Goal: Task Accomplishment & Management: Complete application form

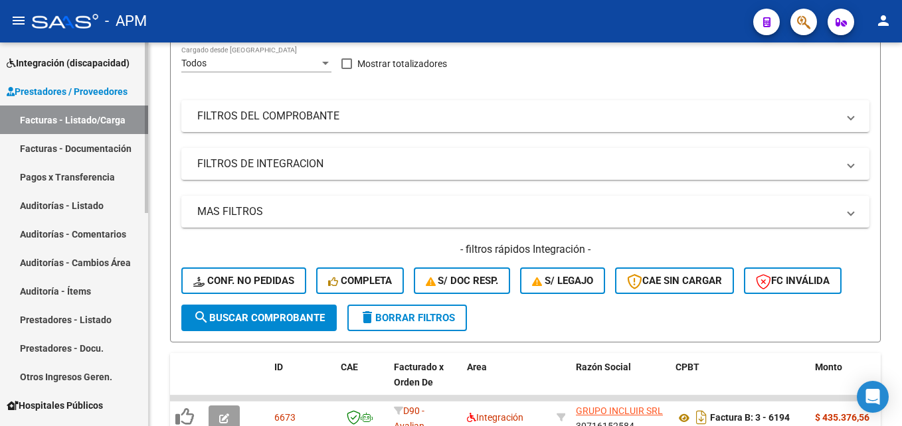
scroll to position [133, 0]
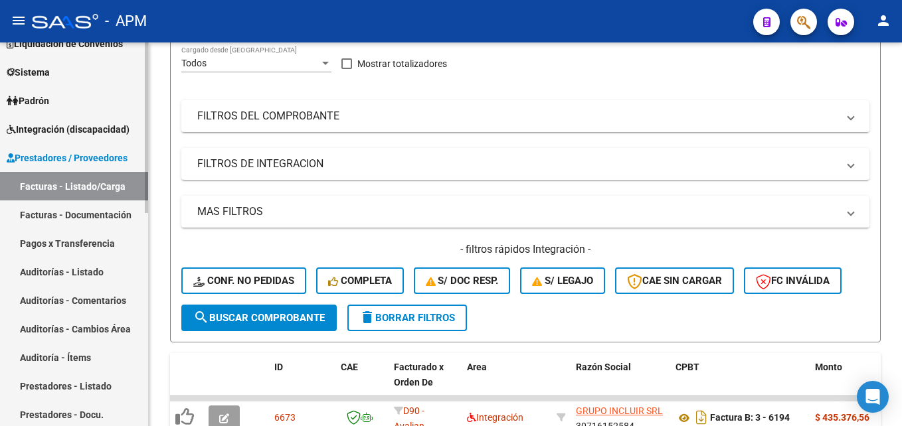
click at [117, 118] on link "Integración (discapacidad)" at bounding box center [74, 129] width 148 height 29
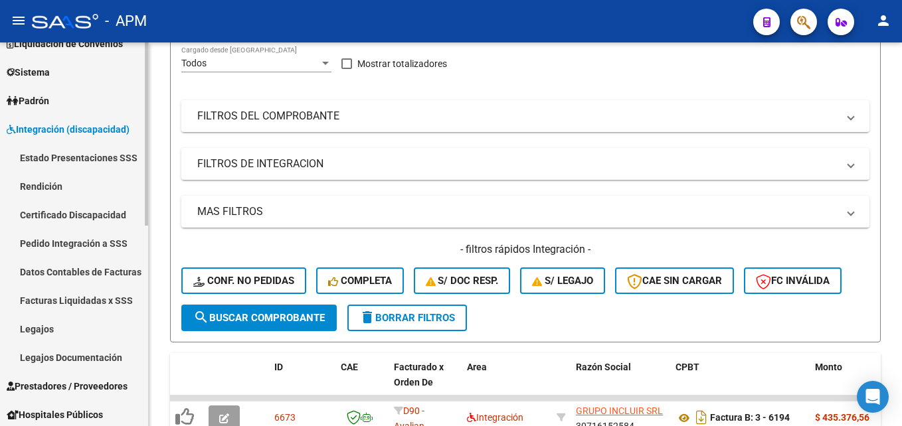
click at [99, 161] on link "Estado Presentaciones SSS" at bounding box center [74, 157] width 148 height 29
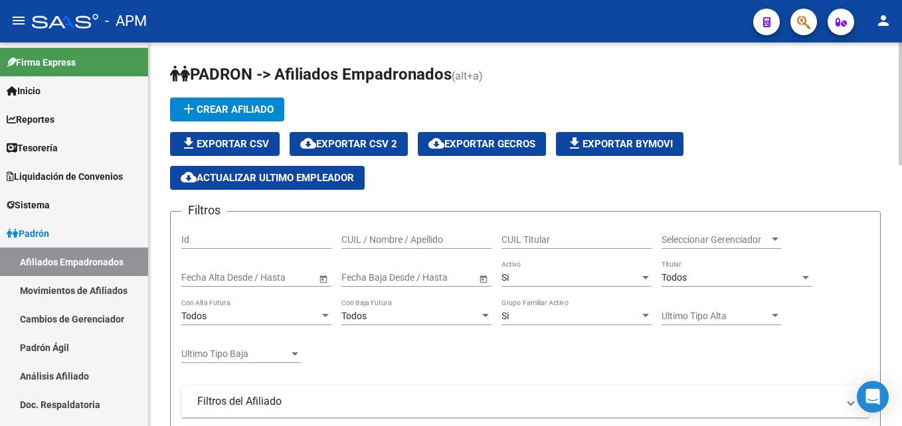
scroll to position [82, 0]
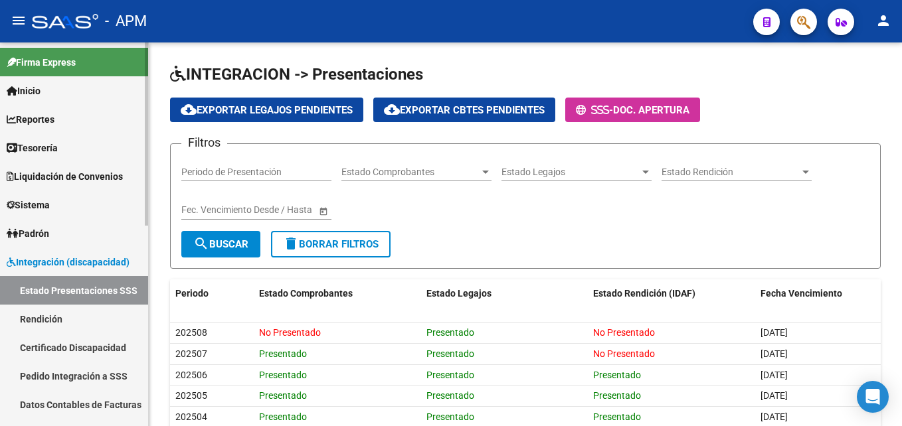
click at [64, 323] on link "Rendición" at bounding box center [74, 319] width 148 height 29
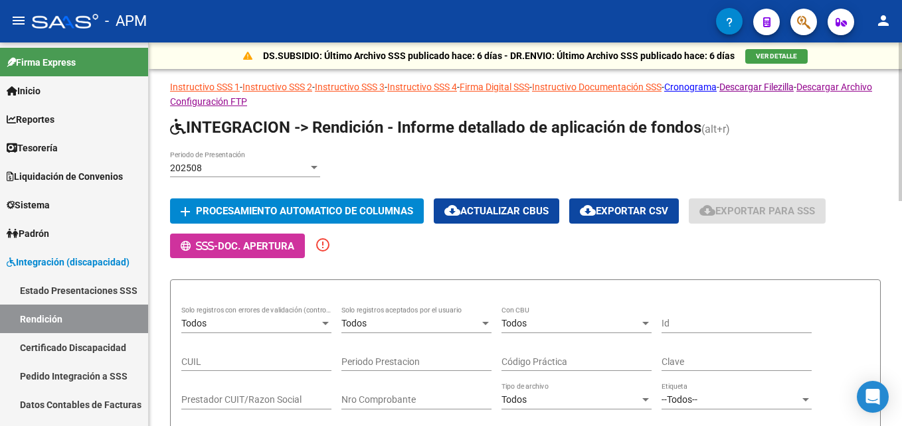
click at [214, 165] on div "202508" at bounding box center [239, 168] width 138 height 11
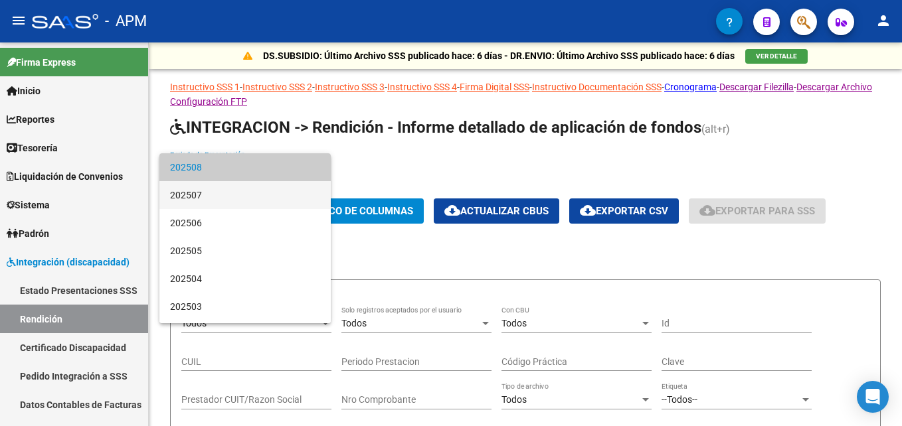
click at [218, 191] on span "202507" at bounding box center [245, 195] width 150 height 28
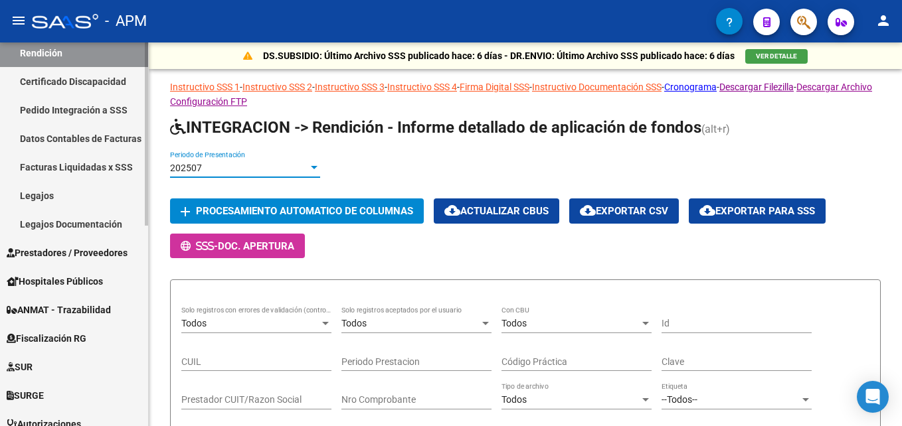
scroll to position [332, 0]
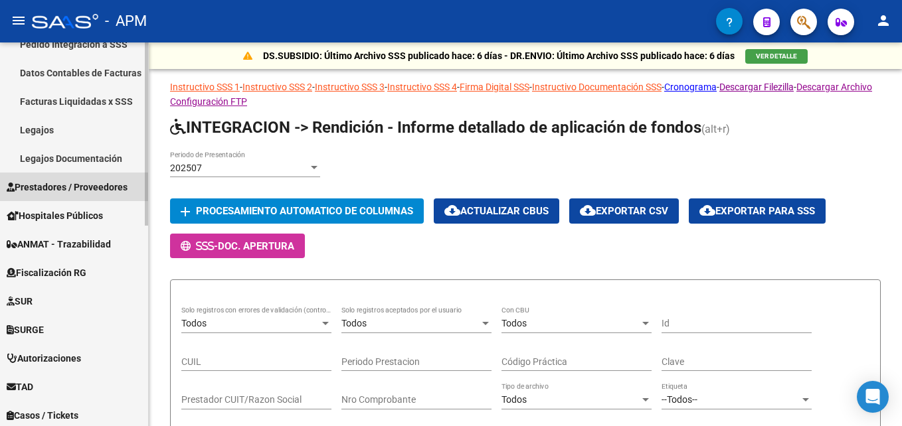
click at [23, 181] on span "Prestadores / Proveedores" at bounding box center [67, 187] width 121 height 15
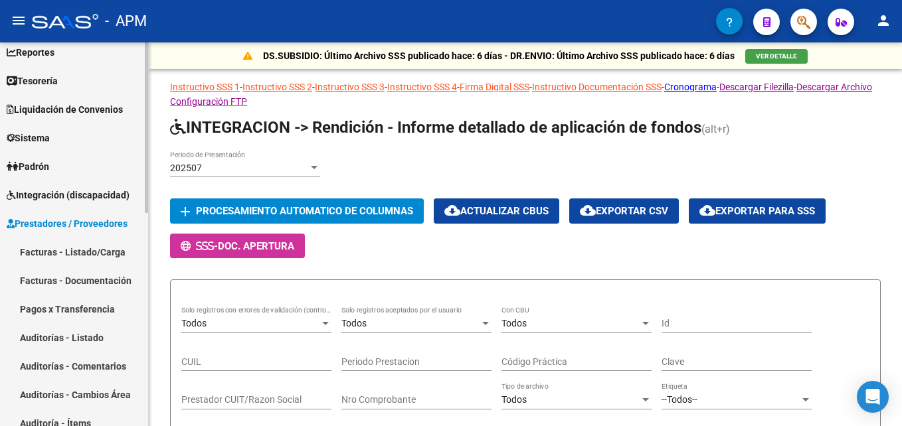
scroll to position [66, 0]
click at [51, 243] on link "Facturas - Listado/Carga" at bounding box center [74, 252] width 148 height 29
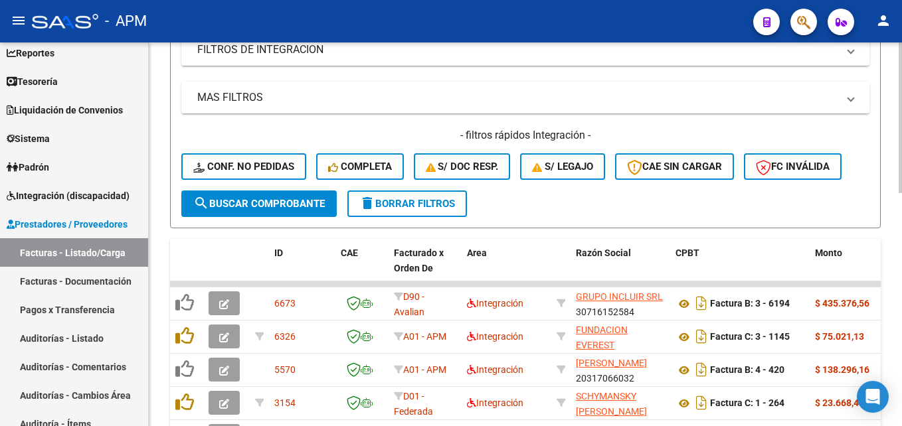
scroll to position [133, 0]
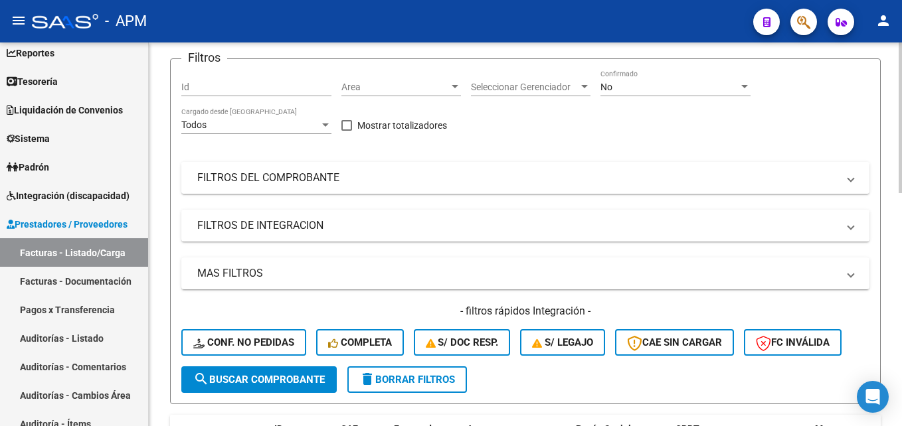
click at [531, 173] on mat-panel-title "FILTROS DEL COMPROBANTE" at bounding box center [517, 178] width 640 height 15
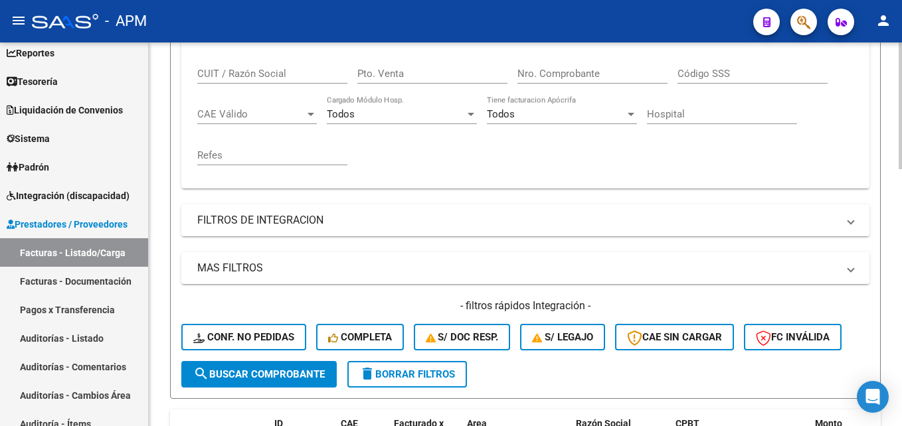
scroll to position [332, 0]
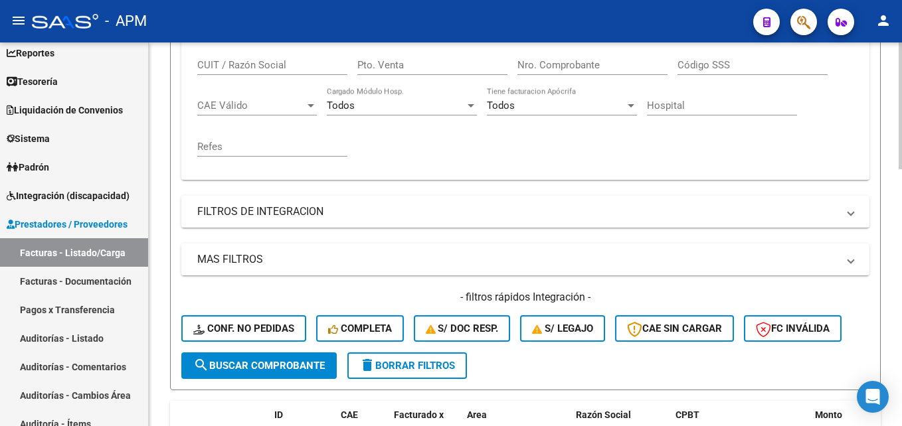
click at [542, 254] on mat-panel-title "MAS FILTROS" at bounding box center [517, 259] width 640 height 15
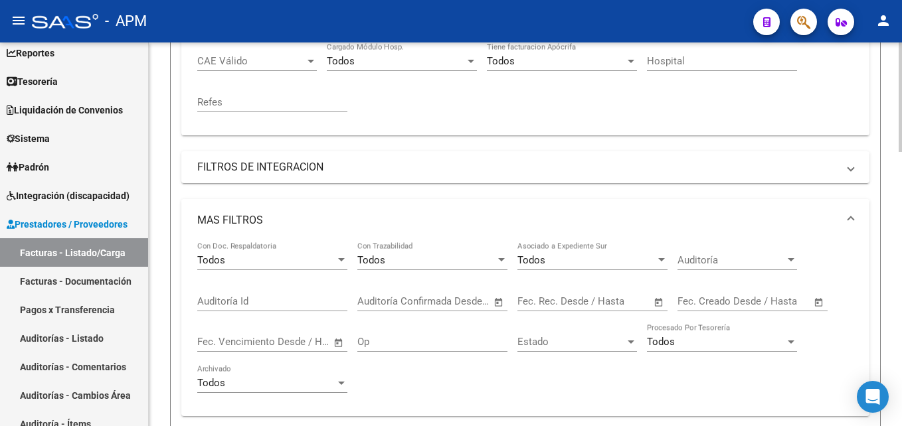
scroll to position [398, 0]
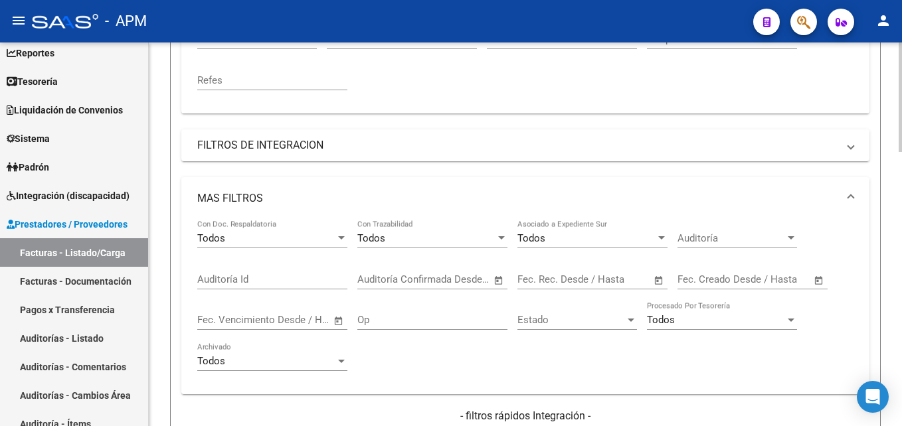
click at [562, 279] on input "text" at bounding box center [544, 280] width 54 height 12
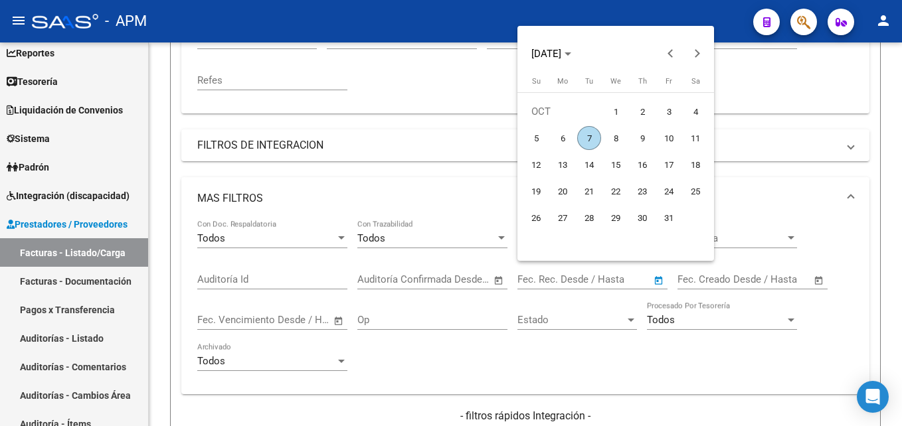
click at [592, 142] on span "7" at bounding box center [589, 138] width 24 height 24
type input "07/10/2025"
click at [592, 142] on span "7" at bounding box center [589, 138] width 24 height 24
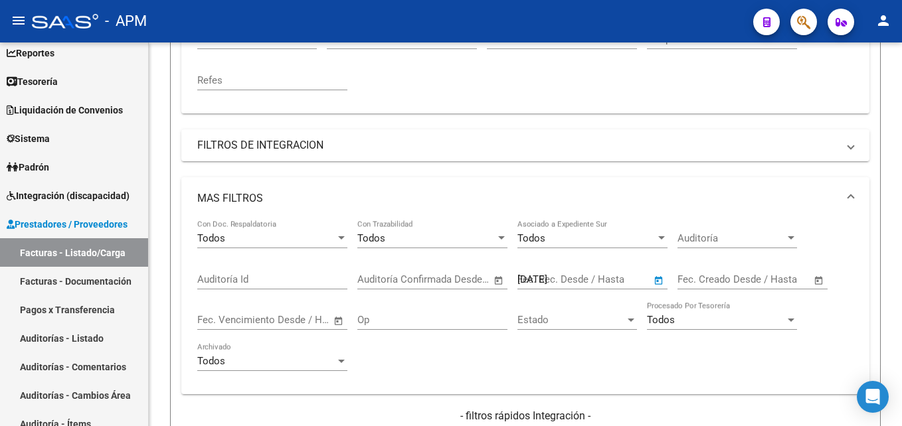
type input "07/10/2025"
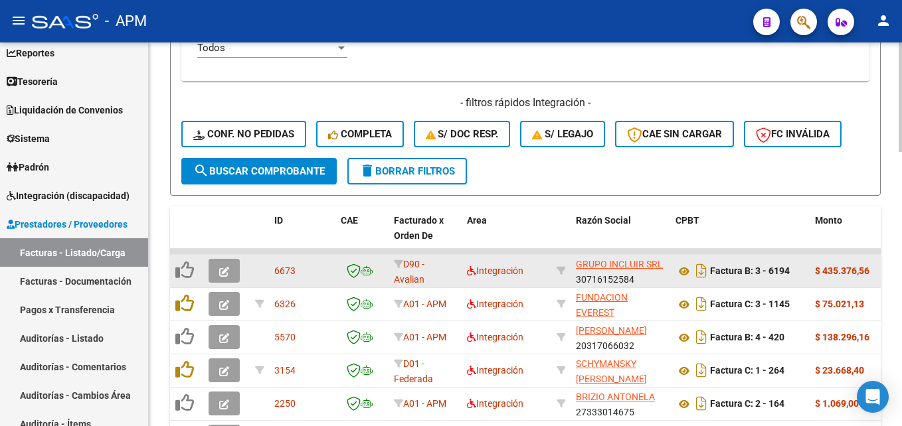
scroll to position [730, 0]
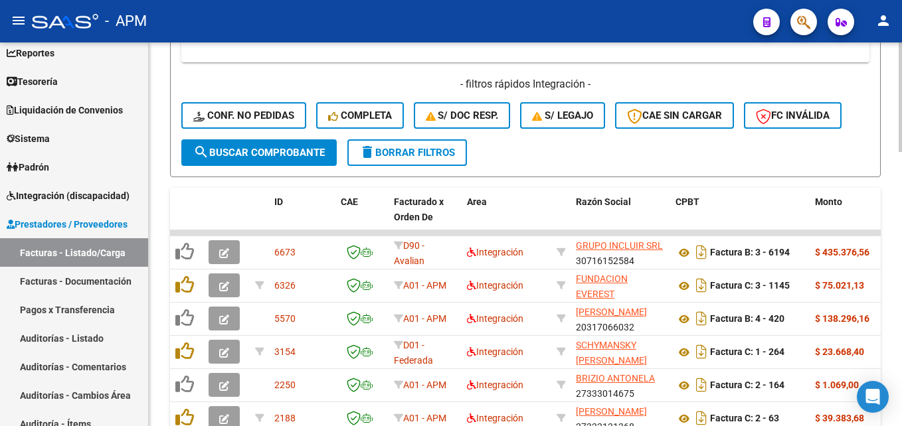
click at [211, 152] on span "search Buscar Comprobante" at bounding box center [258, 153] width 131 height 12
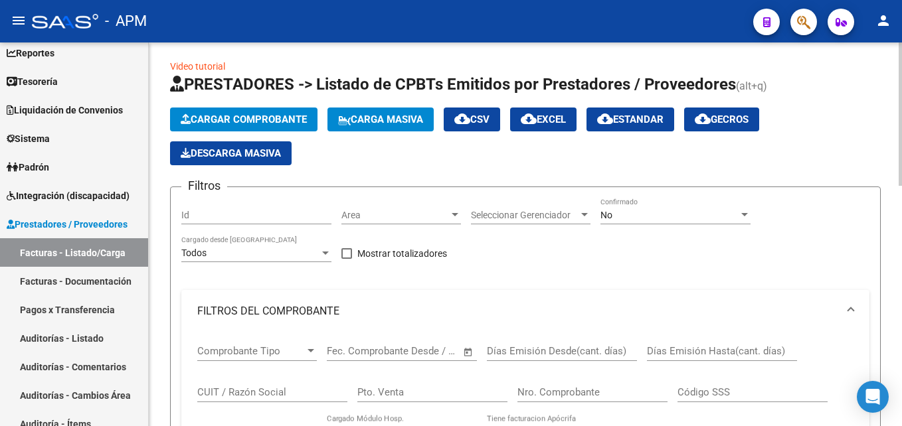
scroll to position [0, 0]
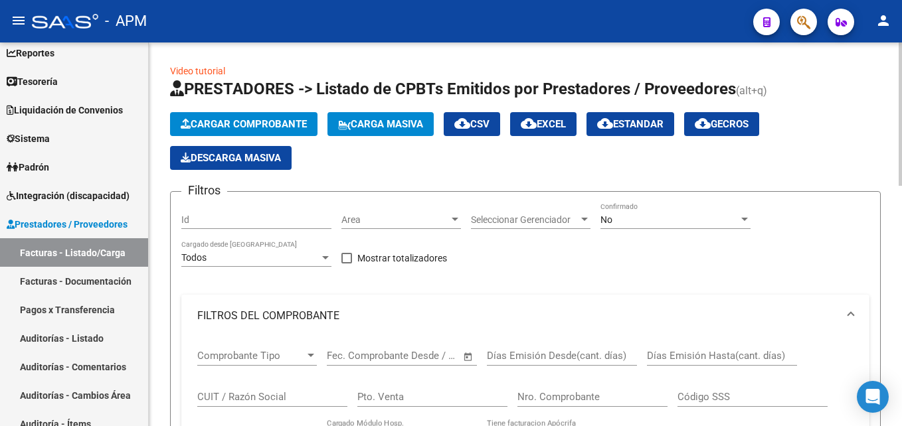
click at [669, 226] on div "No Confirmado" at bounding box center [675, 216] width 150 height 27
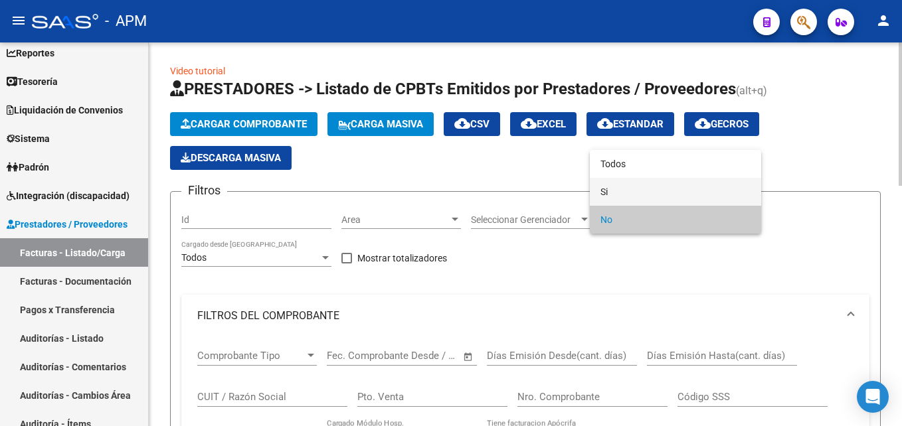
click at [657, 189] on span "Si" at bounding box center [675, 192] width 150 height 28
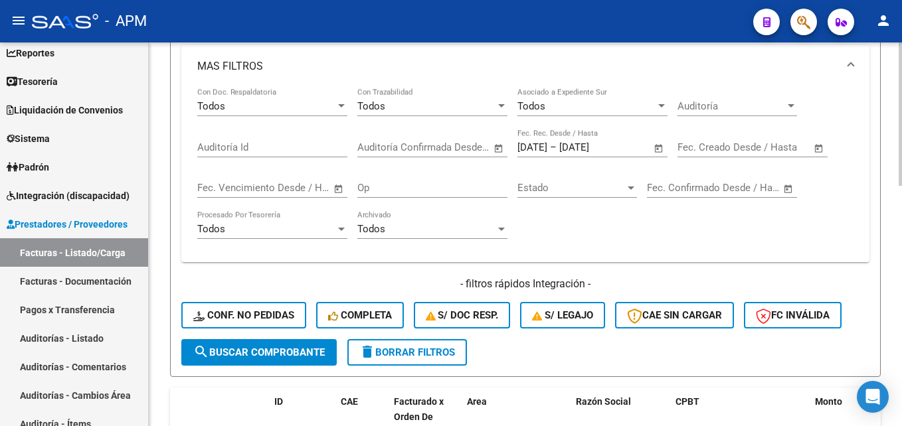
scroll to position [531, 0]
click at [268, 343] on button "search Buscar Comprobante" at bounding box center [258, 352] width 155 height 27
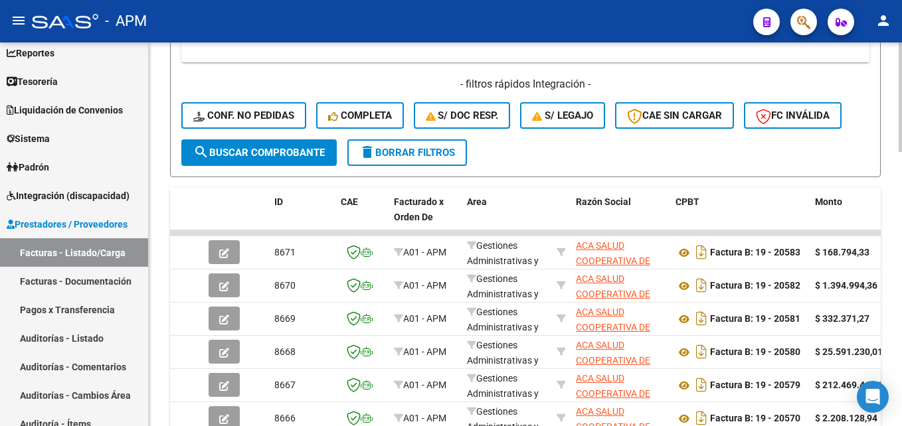
scroll to position [963, 0]
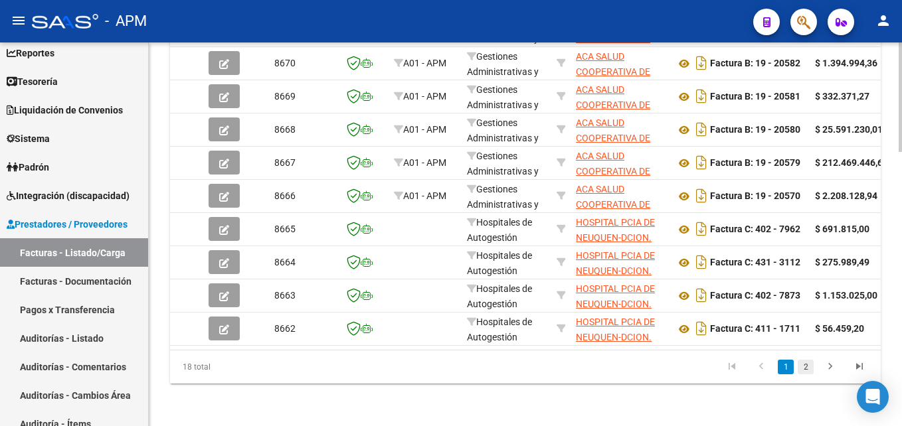
click at [809, 368] on link "2" at bounding box center [805, 367] width 16 height 15
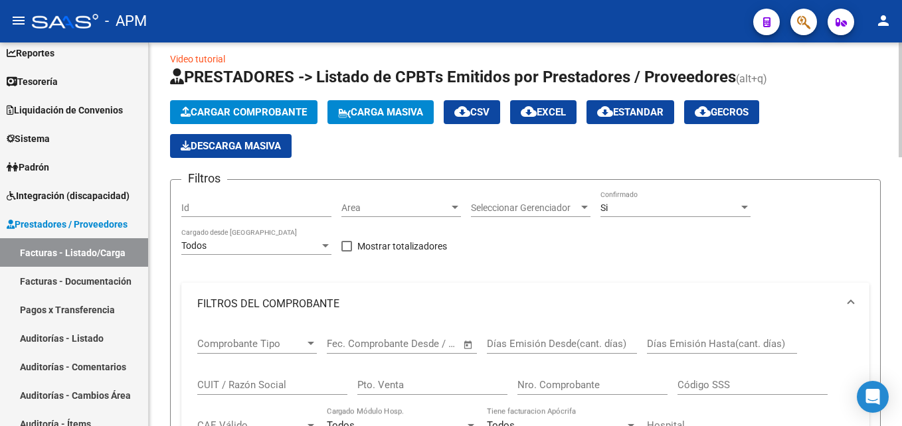
scroll to position [0, 0]
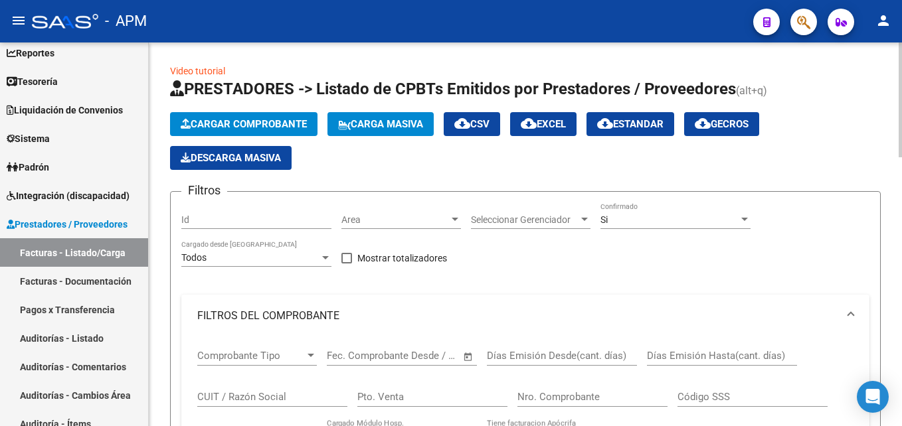
click at [651, 127] on span "cloud_download Estandar" at bounding box center [630, 124] width 66 height 12
click at [83, 333] on link "Auditorías - Listado" at bounding box center [74, 338] width 148 height 29
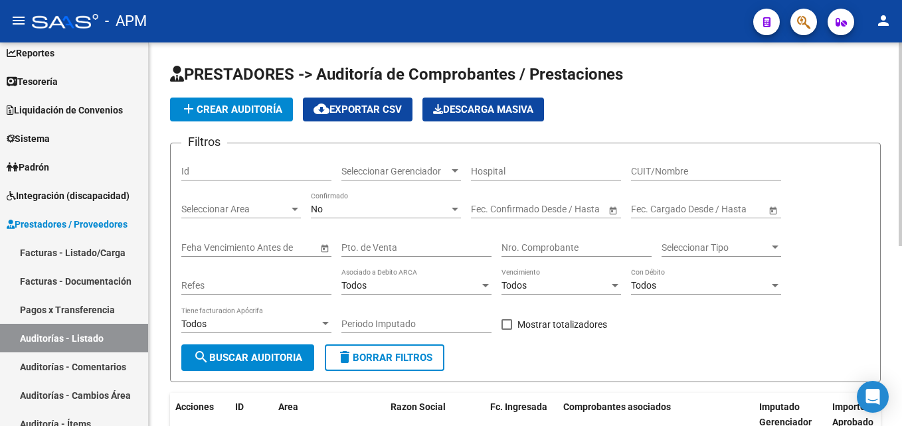
click at [238, 107] on span "add Crear Auditoría" at bounding box center [232, 110] width 102 height 12
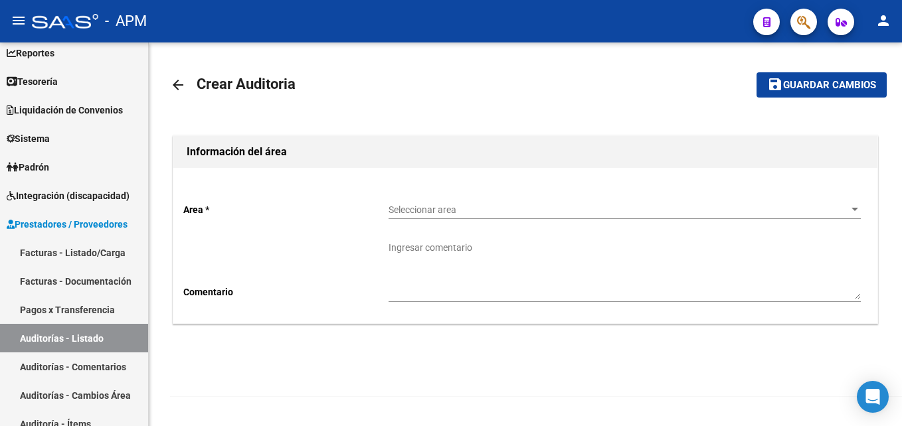
click at [568, 215] on span "Seleccionar area" at bounding box center [618, 210] width 460 height 11
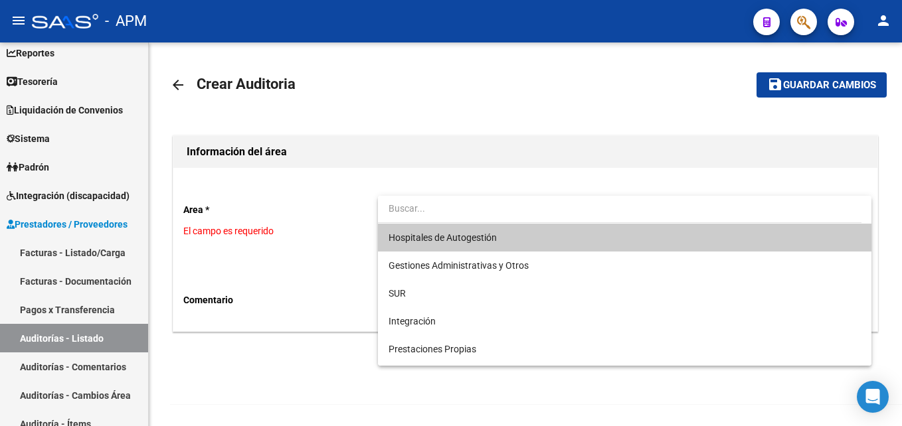
click at [561, 234] on span "Hospitales de Autogestión" at bounding box center [624, 238] width 472 height 28
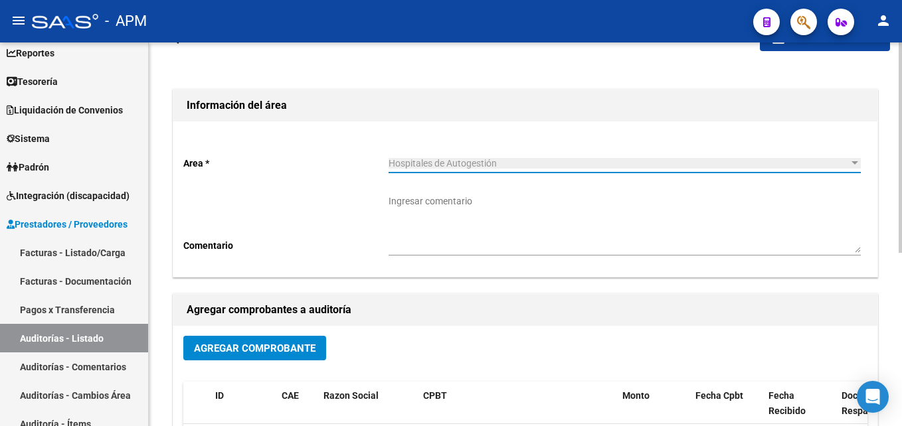
scroll to position [199, 0]
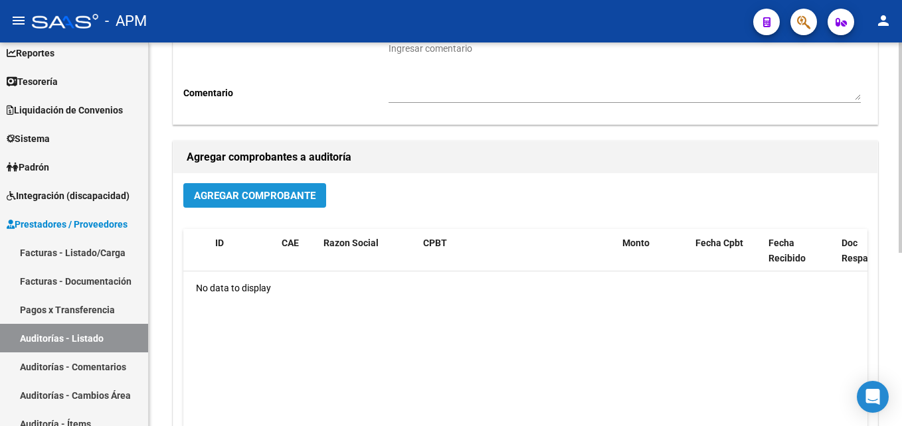
click at [251, 201] on span "Agregar Comprobante" at bounding box center [255, 196] width 122 height 12
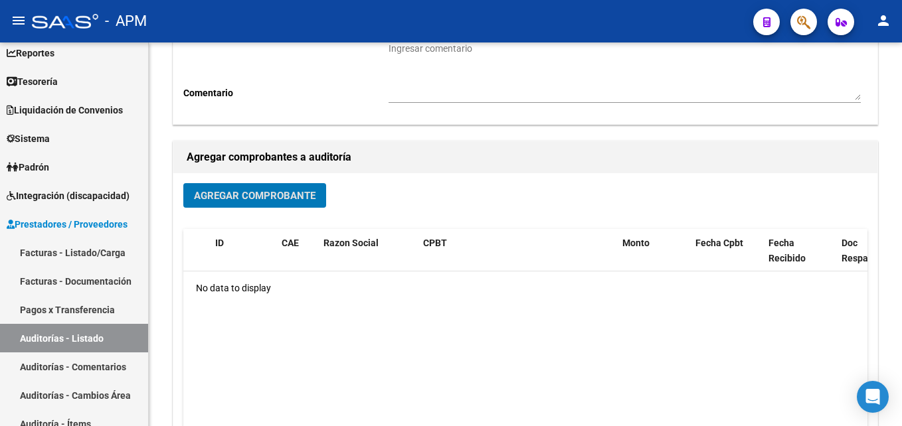
click at [183, 183] on button "Agregar Comprobante" at bounding box center [254, 195] width 143 height 25
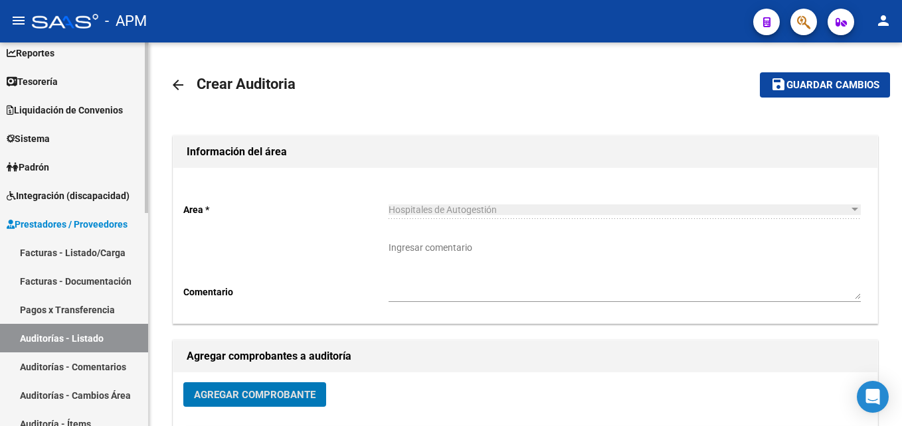
click at [94, 330] on link "Auditorías - Listado" at bounding box center [74, 338] width 148 height 29
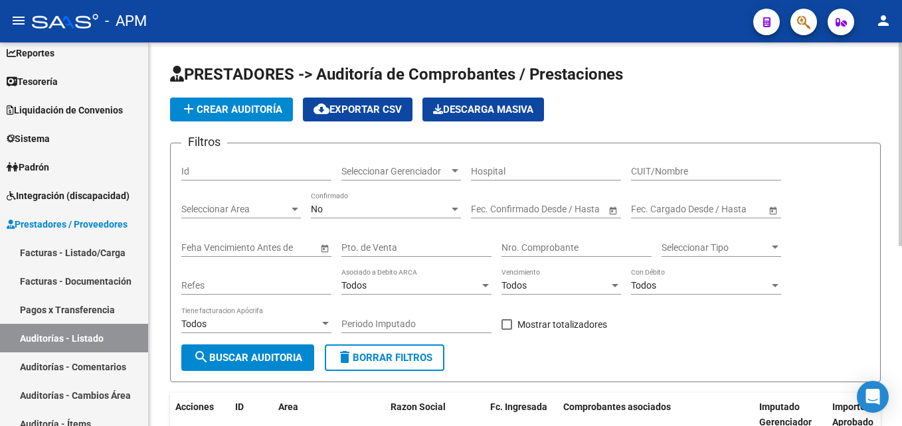
click at [380, 111] on span "cloud_download Exportar CSV" at bounding box center [357, 110] width 88 height 12
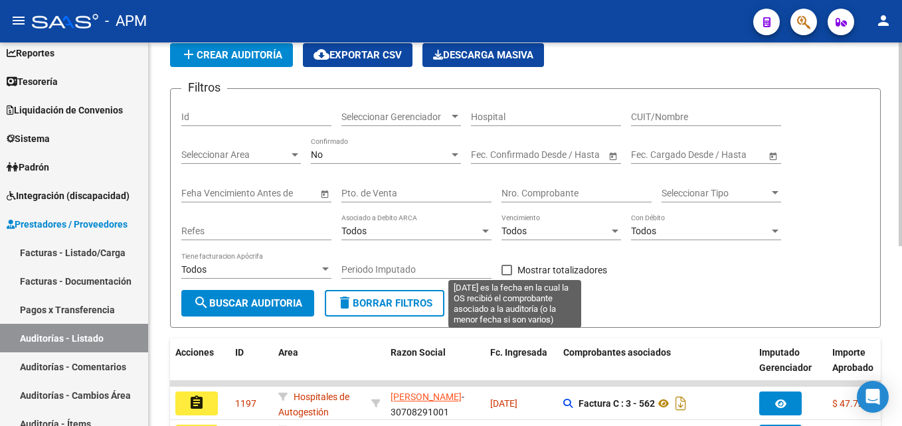
scroll to position [339, 0]
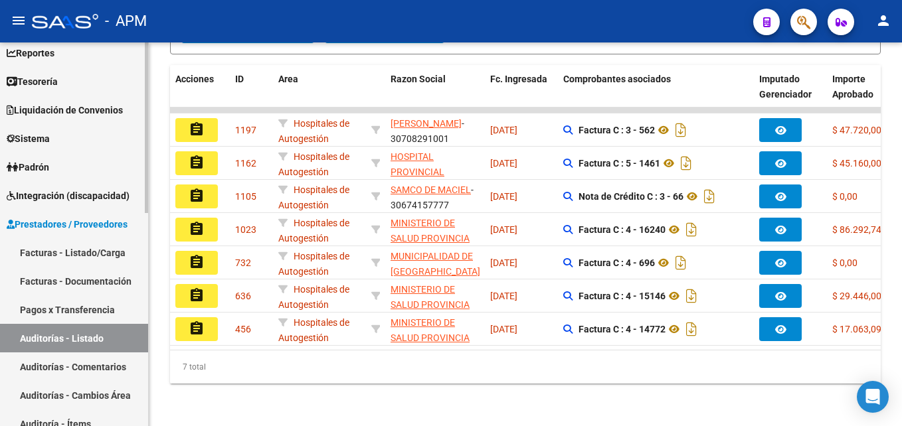
click at [47, 329] on link "Auditorías - Listado" at bounding box center [74, 338] width 148 height 29
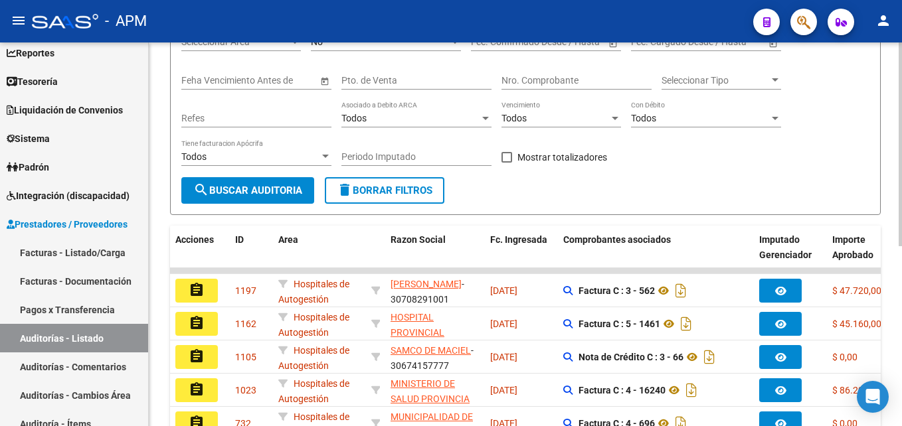
scroll to position [0, 0]
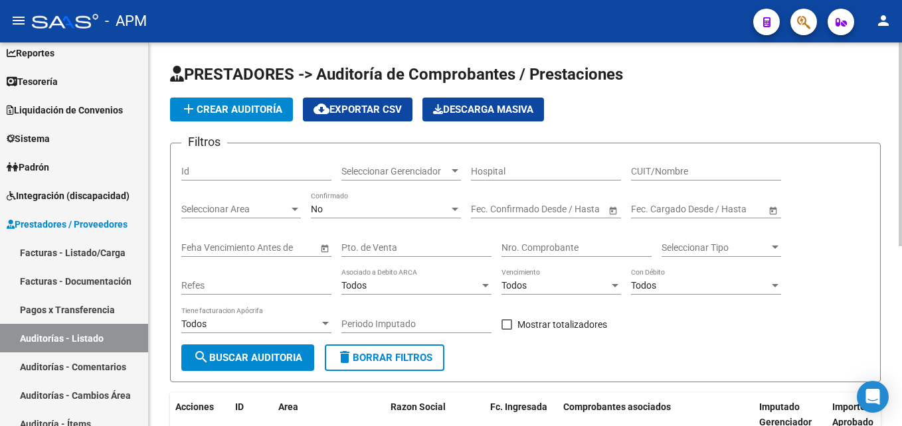
click at [351, 206] on div "No" at bounding box center [380, 209] width 138 height 11
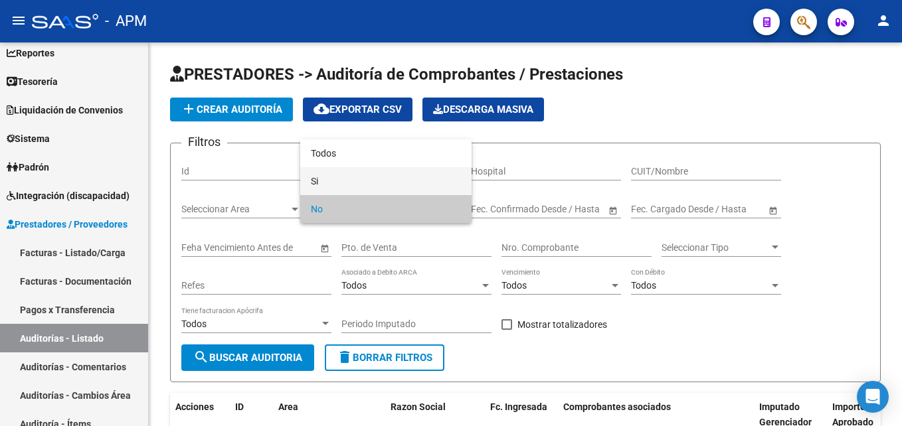
click at [345, 185] on span "Si" at bounding box center [386, 181] width 150 height 28
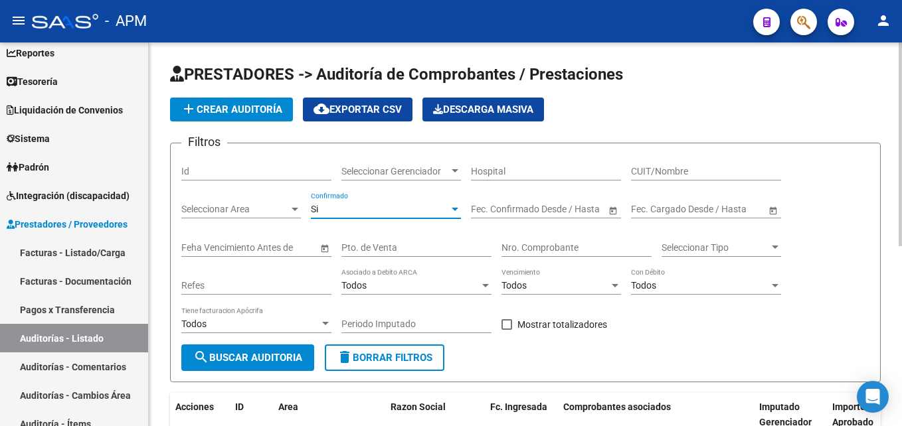
click at [563, 196] on div "Fecha inicio – Fecha fin Fec. Confirmado Desde / Hasta" at bounding box center [538, 205] width 135 height 27
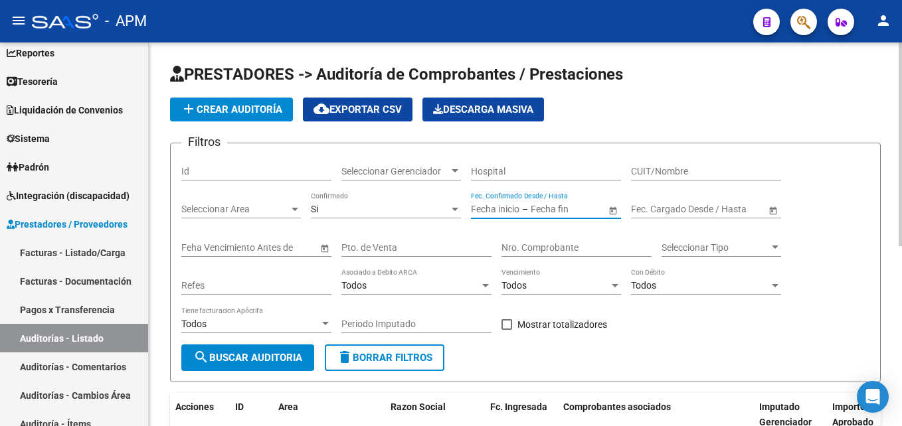
click at [557, 216] on div "Fecha inicio – Fecha fin Fec. Confirmado Desde / Hasta" at bounding box center [538, 205] width 135 height 27
click at [557, 211] on input "text" at bounding box center [563, 209] width 65 height 11
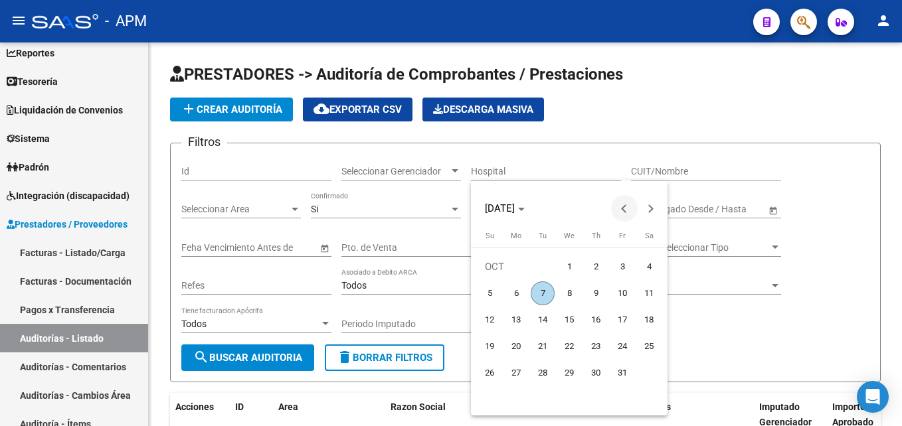
click at [622, 210] on span "Previous month" at bounding box center [624, 208] width 27 height 27
click at [512, 288] on span "1" at bounding box center [516, 294] width 24 height 24
type input "[DATE]"
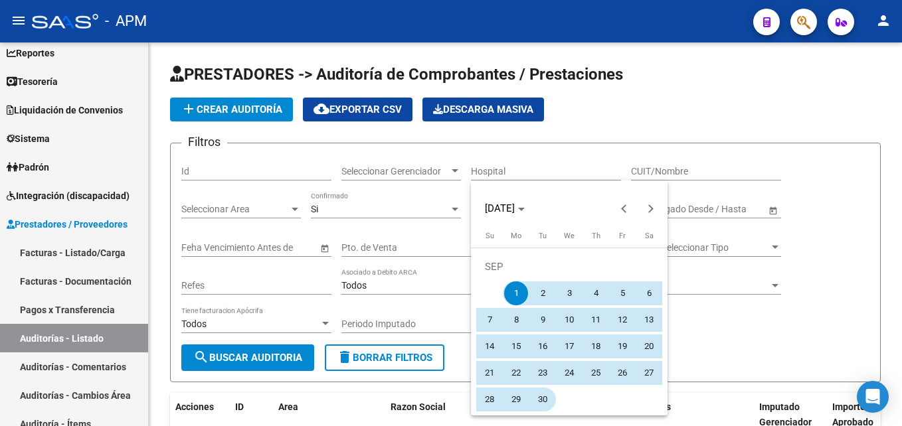
click at [540, 400] on span "30" at bounding box center [543, 400] width 24 height 24
type input "30/09/2025"
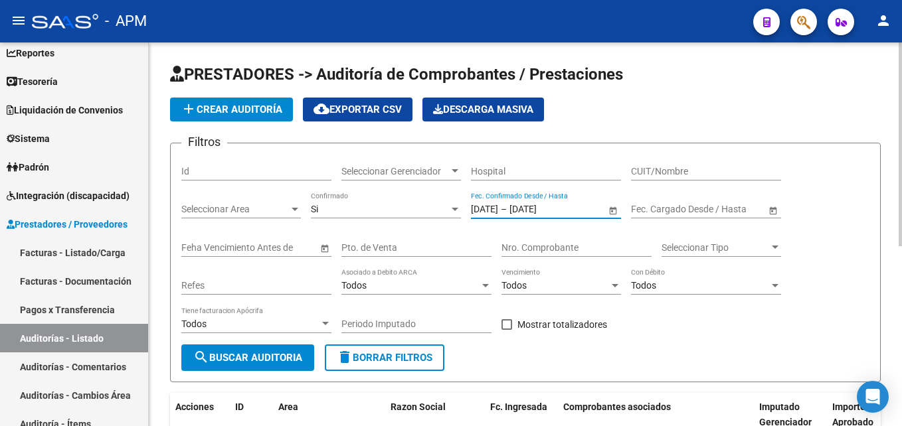
click at [251, 355] on span "search Buscar Auditoria" at bounding box center [247, 358] width 109 height 12
click at [351, 102] on button "cloud_download Exportar CSV" at bounding box center [358, 110] width 110 height 24
click at [386, 108] on span "cloud_download Exportar CSV" at bounding box center [357, 110] width 88 height 12
click at [873, 88] on app-list-header "PRESTADORES -> Auditoría de Comprobantes / Prestaciones add Crear Auditoría clo…" at bounding box center [525, 223] width 710 height 319
click at [267, 350] on button "search Buscar Auditoria" at bounding box center [247, 358] width 133 height 27
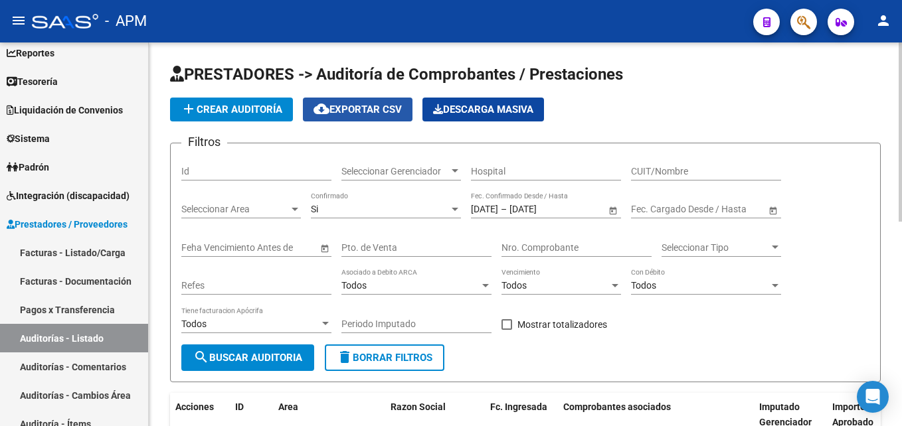
click at [387, 102] on button "cloud_download Exportar CSV" at bounding box center [358, 110] width 110 height 24
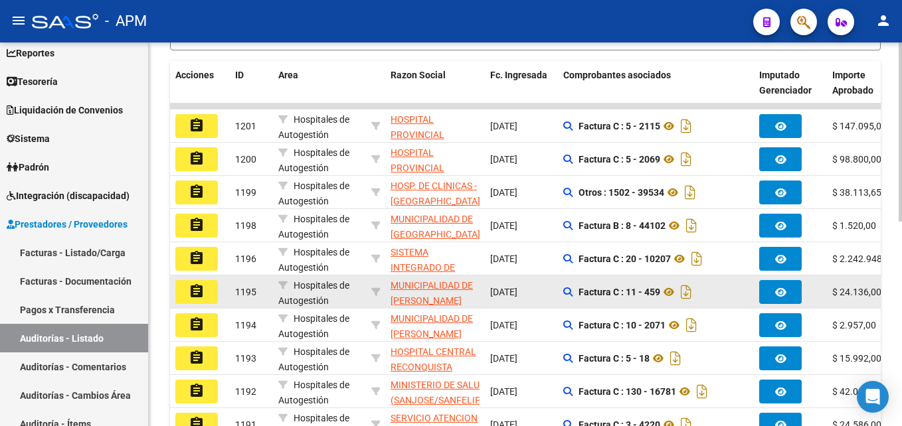
scroll to position [398, 0]
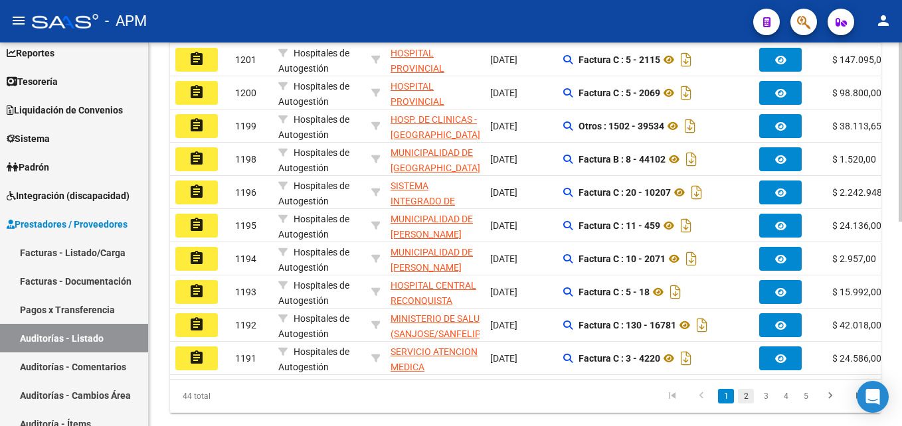
click at [742, 404] on link "2" at bounding box center [746, 396] width 16 height 15
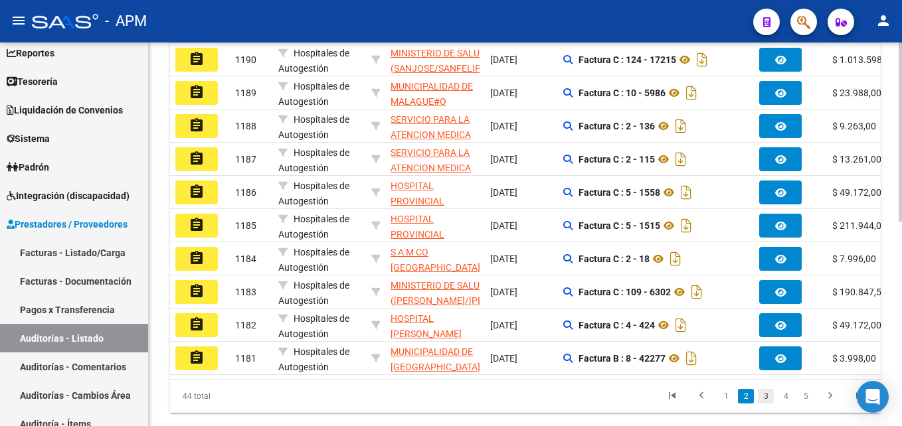
click at [767, 404] on link "3" at bounding box center [766, 396] width 16 height 15
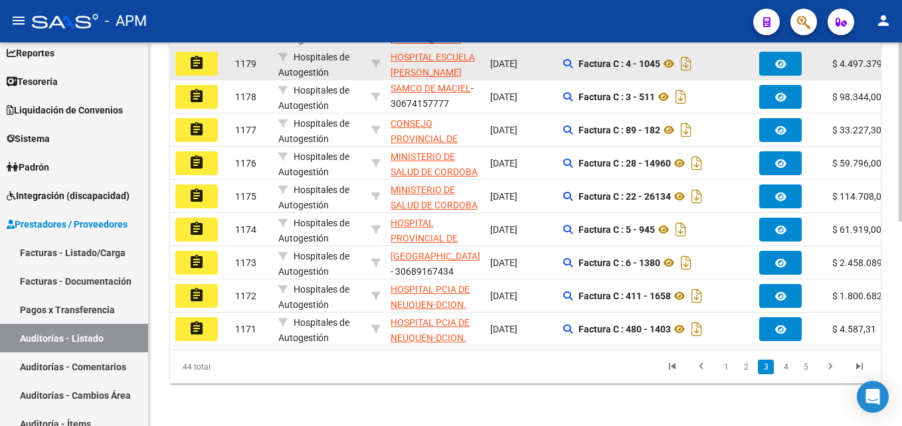
scroll to position [438, 0]
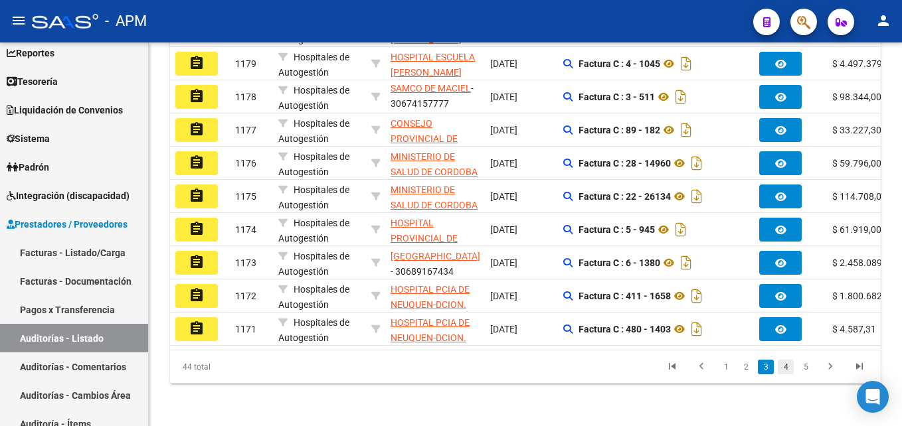
click at [789, 366] on link "4" at bounding box center [786, 367] width 16 height 15
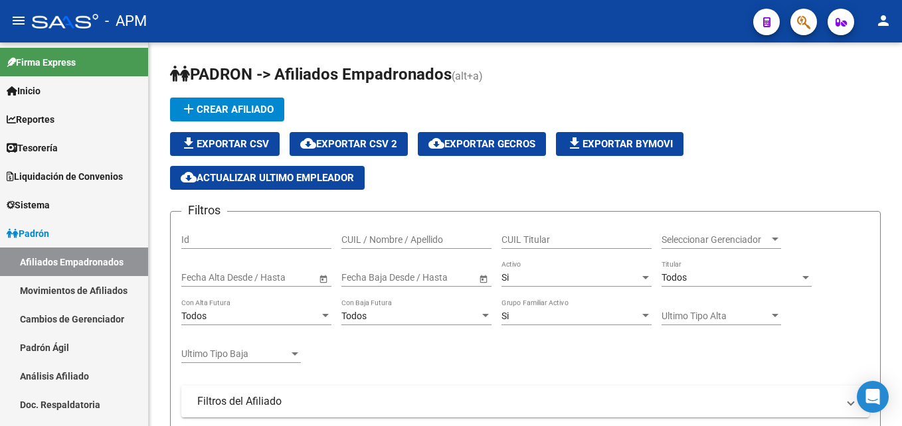
scroll to position [82, 0]
